Goal: Task Accomplishment & Management: Manage account settings

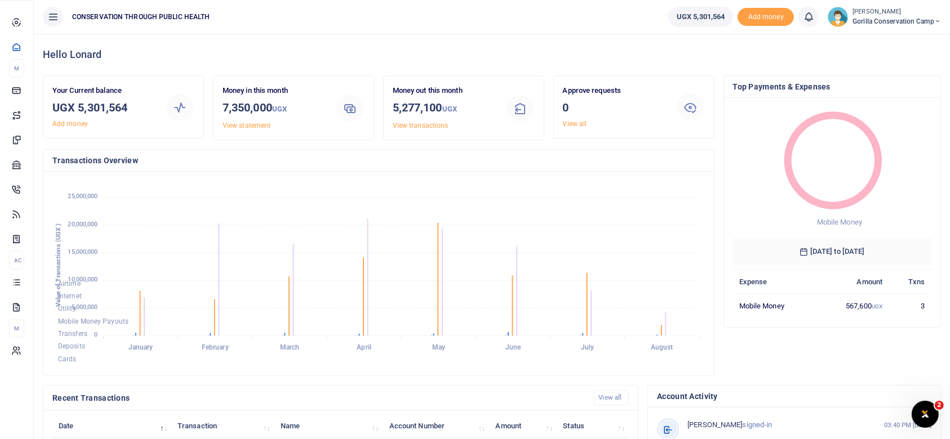
click at [0, 0] on span "Dashboard" at bounding box center [0, 0] width 0 height 0
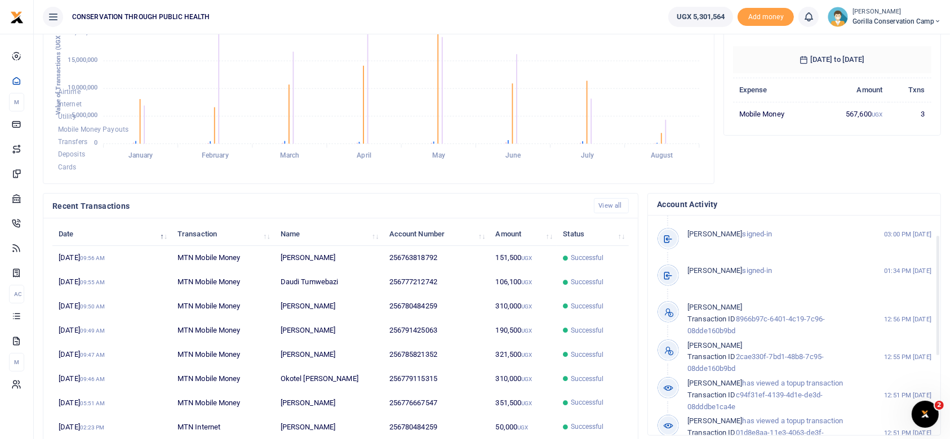
scroll to position [37, 0]
click at [840, 12] on img at bounding box center [837, 17] width 20 height 20
click at [889, 82] on link "Logout" at bounding box center [897, 82] width 89 height 16
